Goal: Check status: Check status

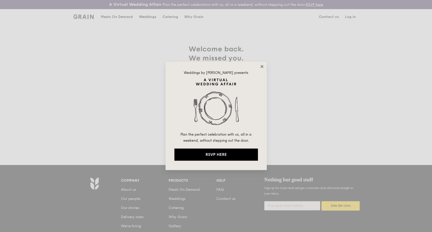
type input "kathleen@grain.com.sg"
click at [262, 67] on icon at bounding box center [262, 66] width 3 height 3
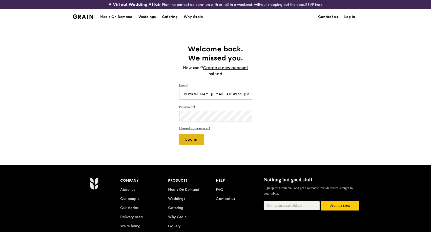
click at [195, 137] on button "Log in" at bounding box center [191, 139] width 25 height 11
select select "100"
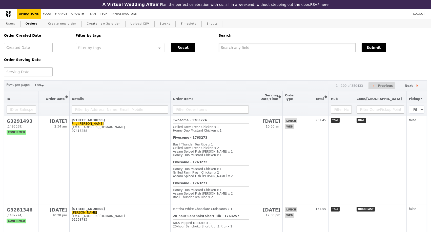
click at [243, 50] on input "text" at bounding box center [287, 47] width 137 height 9
paste input "G3290951"
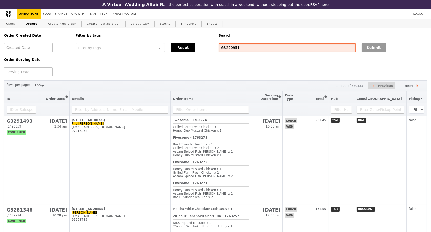
type input "G3290951"
click at [383, 52] on button "Submit" at bounding box center [374, 47] width 24 height 9
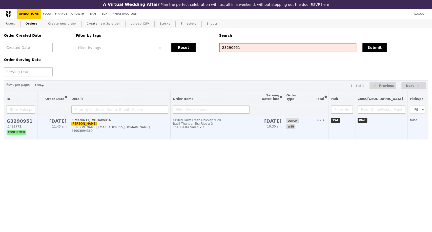
click at [159, 126] on td "3 Media Cl, #G-Tower A phuong phuong.nguyentruc@grabtaxi.com 84903094369" at bounding box center [120, 127] width 102 height 23
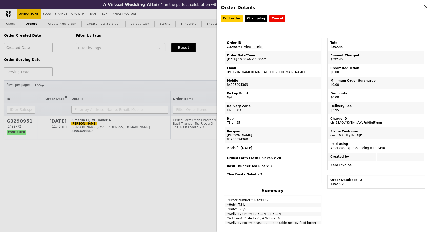
click at [61, 148] on div "Order Details Edit order Changelog Cancel Order ID G3290951 – View receipt Orde…" at bounding box center [216, 116] width 432 height 232
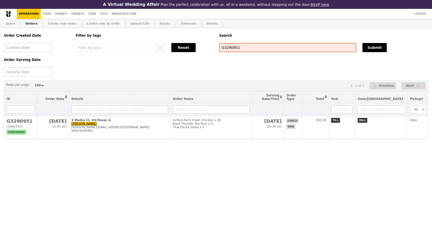
click at [64, 159] on html "A Virtual Wedding Affair Plan the perfect celebration with us, all in a weekend…" at bounding box center [216, 79] width 432 height 159
click at [266, 159] on html "A Virtual Wedding Affair Plan the perfect celebration with us, all in a weekend…" at bounding box center [216, 79] width 432 height 159
click at [77, 15] on link "Growth" at bounding box center [77, 14] width 17 height 10
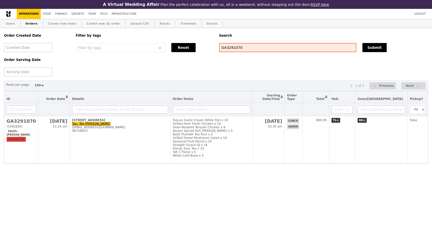
select select "100"
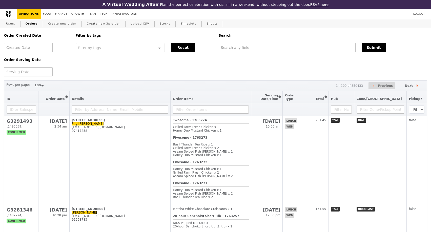
select select "100"
